Goal: Check status: Check status

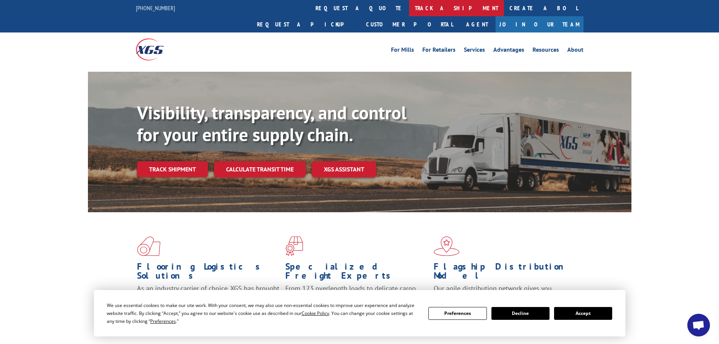
click at [409, 8] on link "track a shipment" at bounding box center [456, 8] width 95 height 16
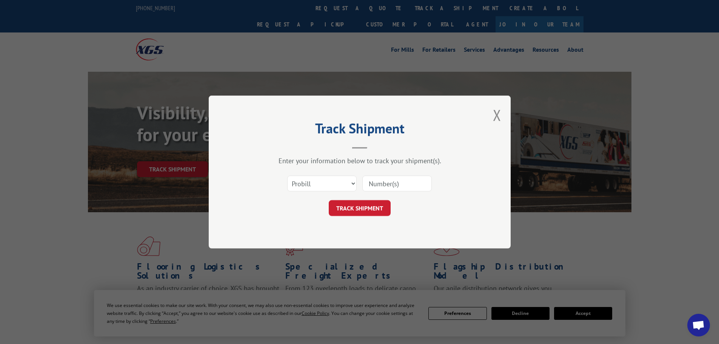
click at [381, 184] on input at bounding box center [397, 184] width 69 height 16
paste input "15340331"
type input "15340331"
click at [347, 211] on button "TRACK SHIPMENT" at bounding box center [360, 208] width 62 height 16
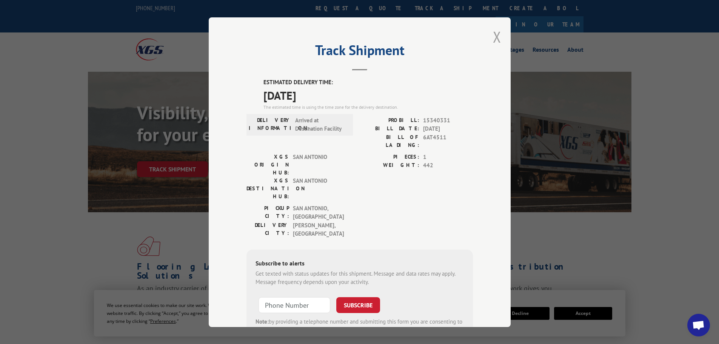
click at [493, 40] on button "Close modal" at bounding box center [497, 37] width 8 height 20
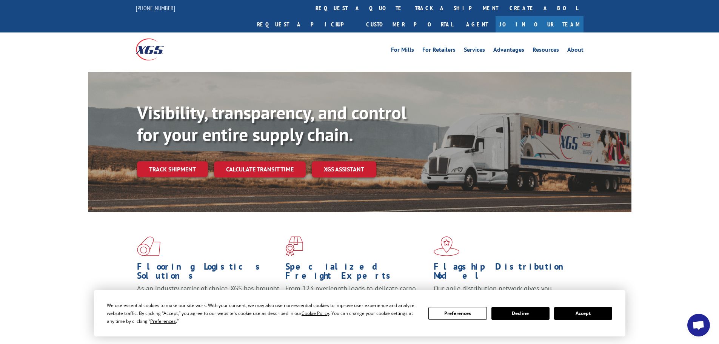
click at [595, 312] on button "Accept" at bounding box center [583, 313] width 58 height 13
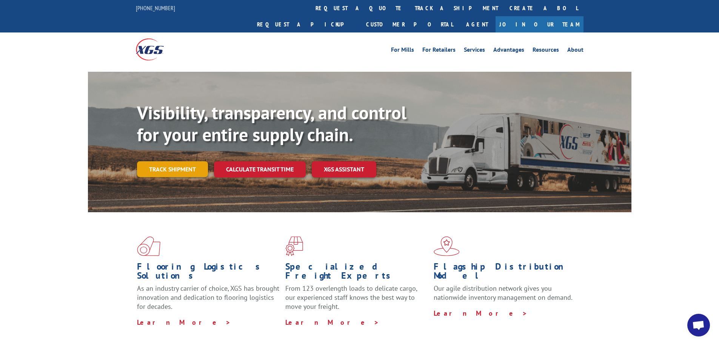
click at [174, 161] on link "Track shipment" at bounding box center [172, 169] width 71 height 16
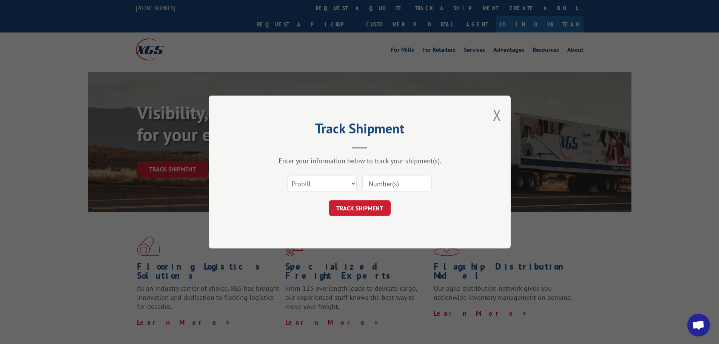
paste input "15340331"
type input "15340331"
click at [350, 210] on button "TRACK SHIPMENT" at bounding box center [360, 208] width 62 height 16
